Goal: Task Accomplishment & Management: Manage account settings

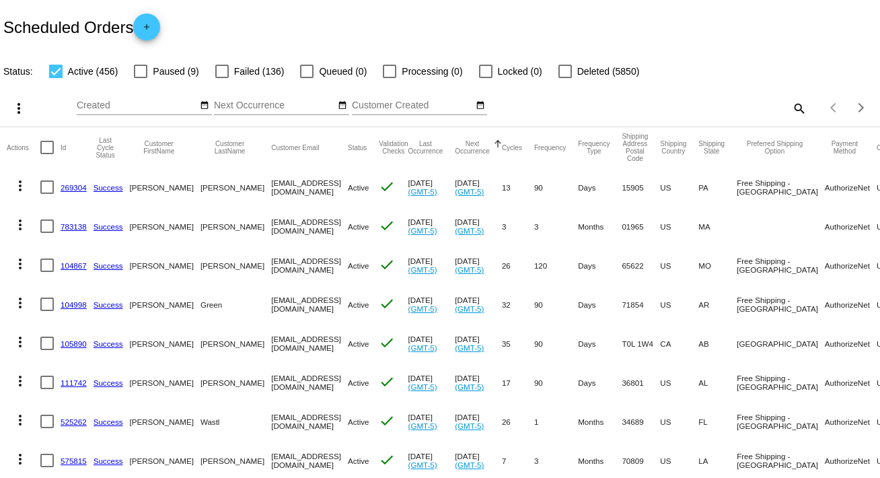
click at [790, 105] on mat-icon "search" at bounding box center [798, 108] width 16 height 21
click at [787, 105] on input "Search" at bounding box center [697, 105] width 219 height 11
paste input "[EMAIL_ADDRESS][DOMAIN_NAME]"
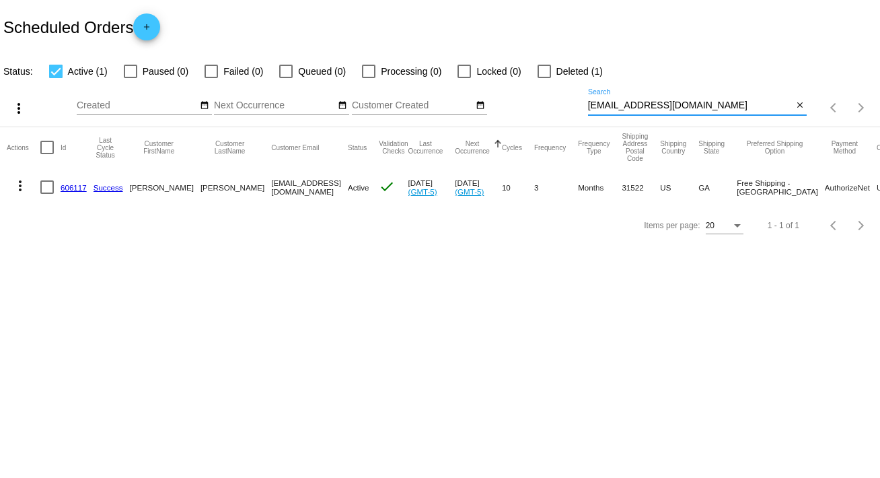
type input "[EMAIL_ADDRESS][DOMAIN_NAME]"
click at [24, 178] on mat-icon "more_vert" at bounding box center [20, 186] width 16 height 16
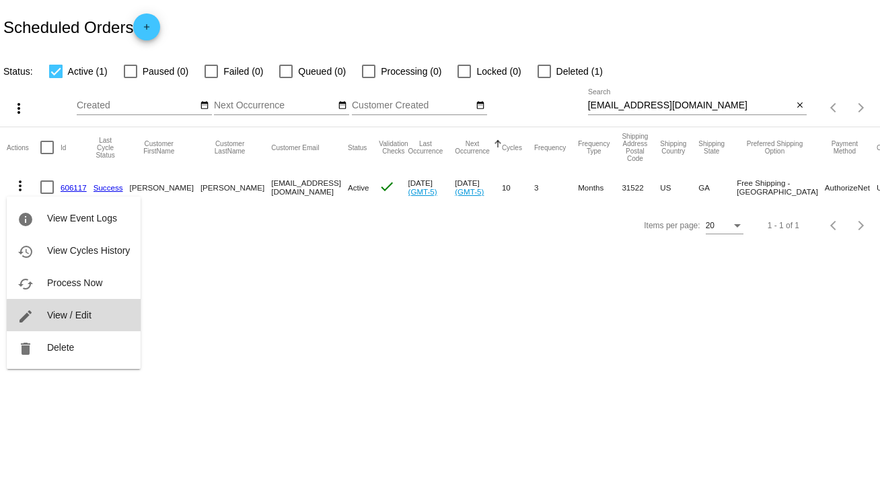
click at [94, 318] on button "edit View / Edit" at bounding box center [74, 315] width 134 height 32
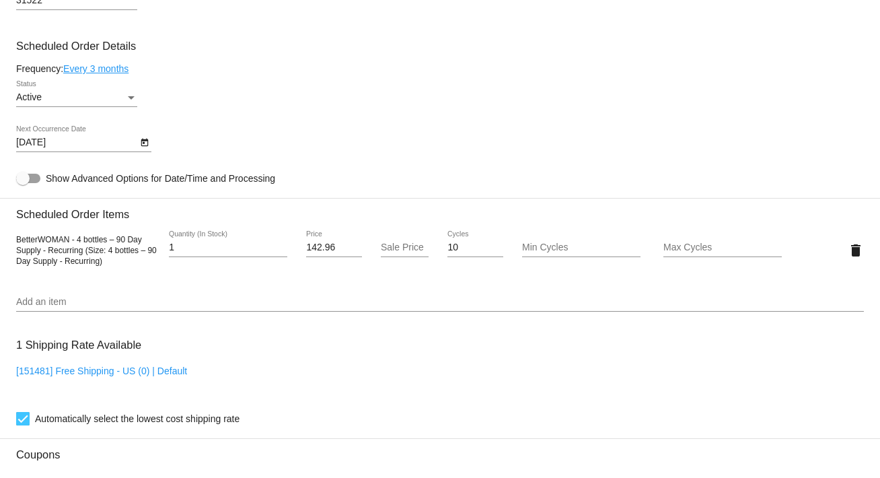
scroll to position [765, 0]
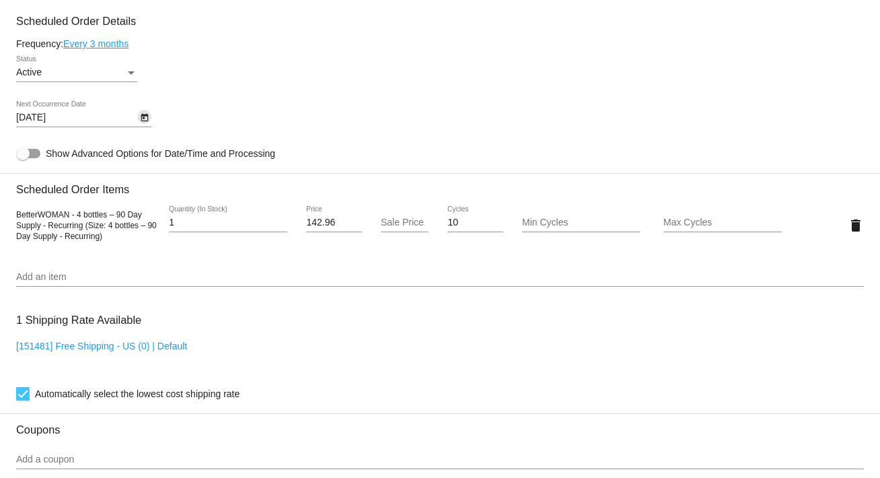
click at [143, 122] on icon "Open calendar" at bounding box center [144, 118] width 9 height 16
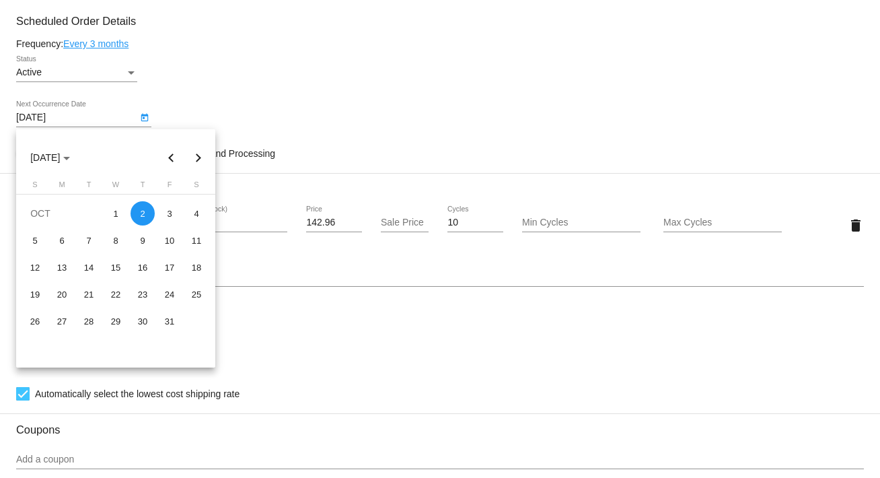
click at [169, 158] on button "Previous month" at bounding box center [171, 157] width 27 height 27
click at [84, 320] on div "26" at bounding box center [89, 321] width 24 height 24
type input "[DATE]"
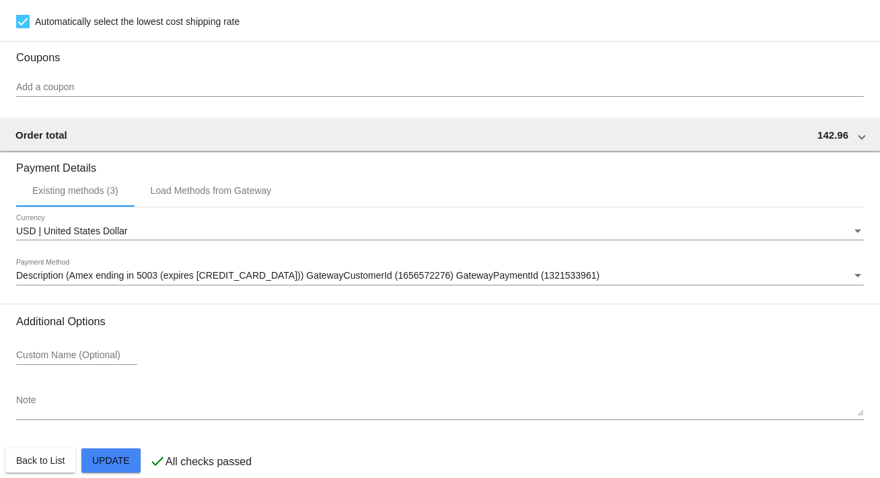
scroll to position [1157, 0]
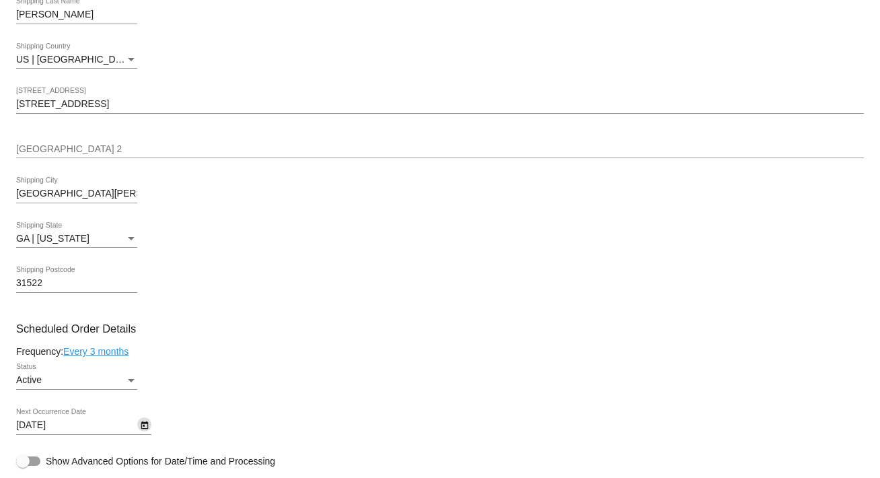
scroll to position [424, 0]
